Goal: Find specific page/section: Find specific page/section

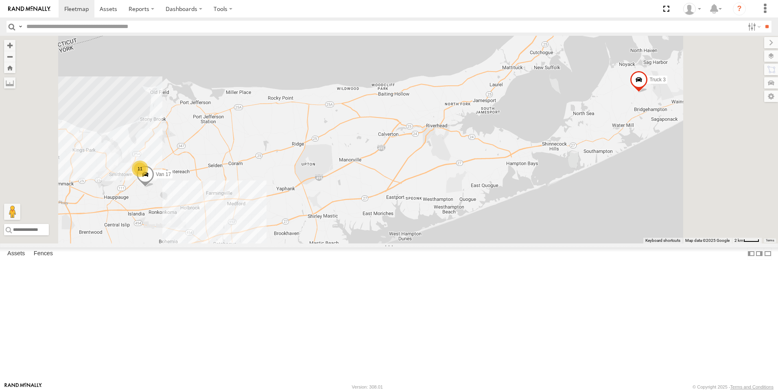
click at [0, 0] on link at bounding box center [0, 0] width 0 height 0
click at [0, 0] on span at bounding box center [0, 0] width 0 height 0
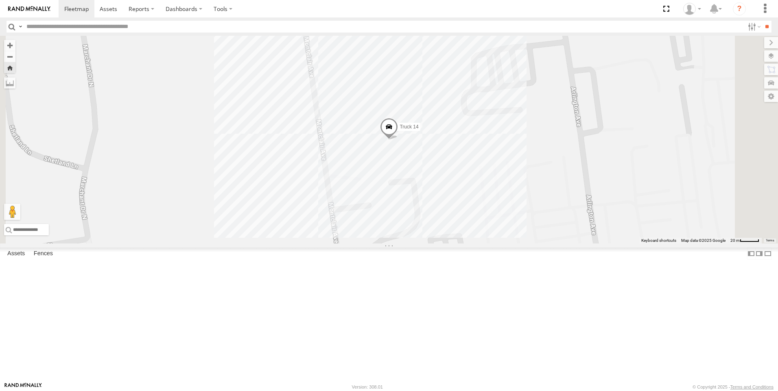
click at [0, 0] on link at bounding box center [0, 0] width 0 height 0
